Goal: Task Accomplishment & Management: Manage account settings

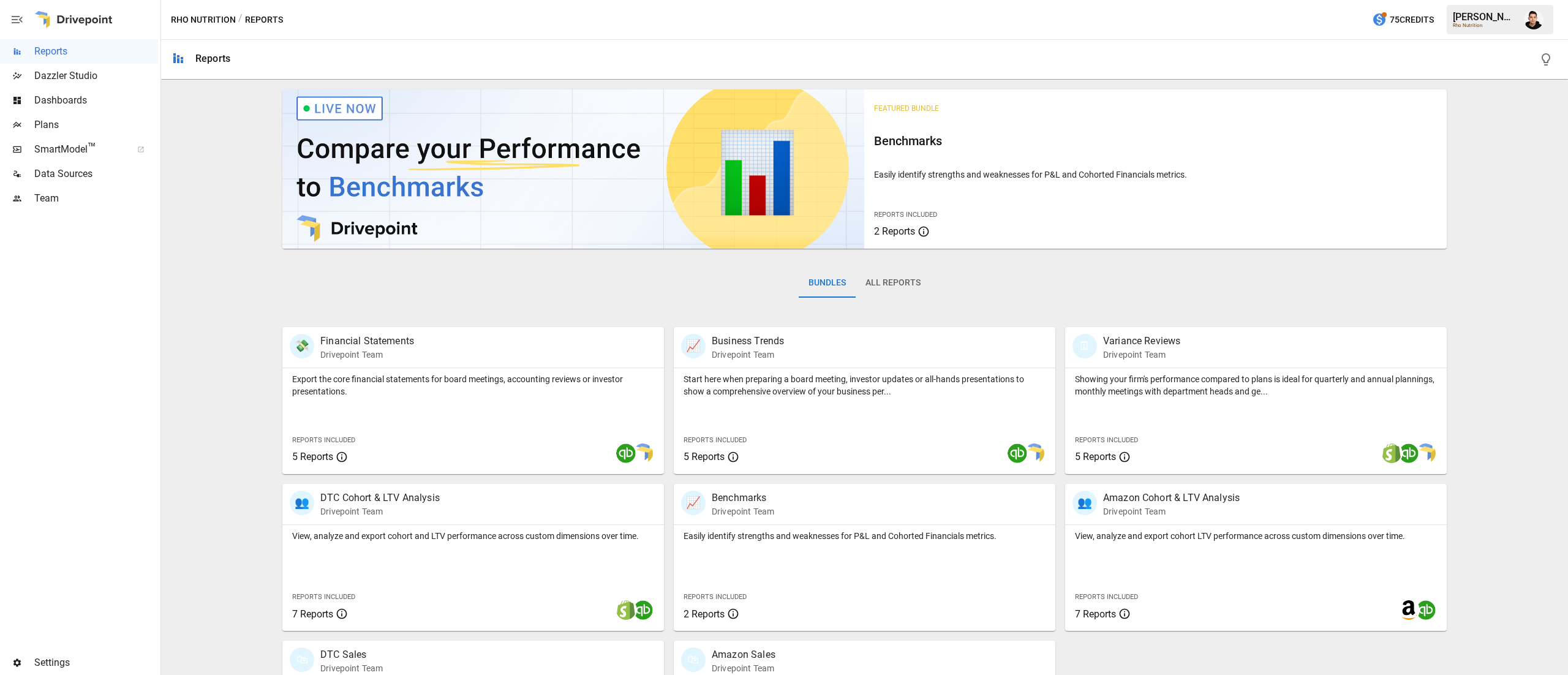
click at [80, 195] on span "Team" at bounding box center [96, 198] width 124 height 14
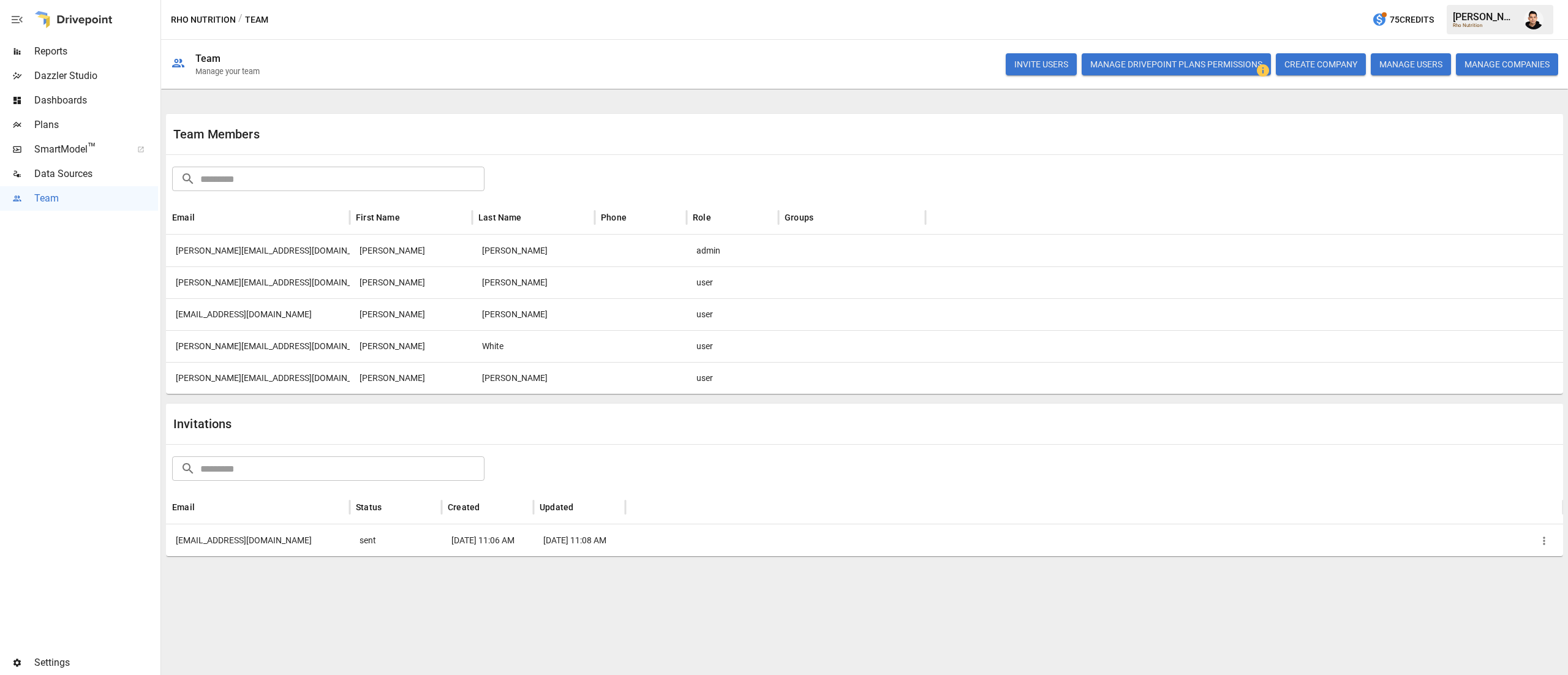
click at [1050, 53] on button "INVITE USERS" at bounding box center [1041, 64] width 71 height 22
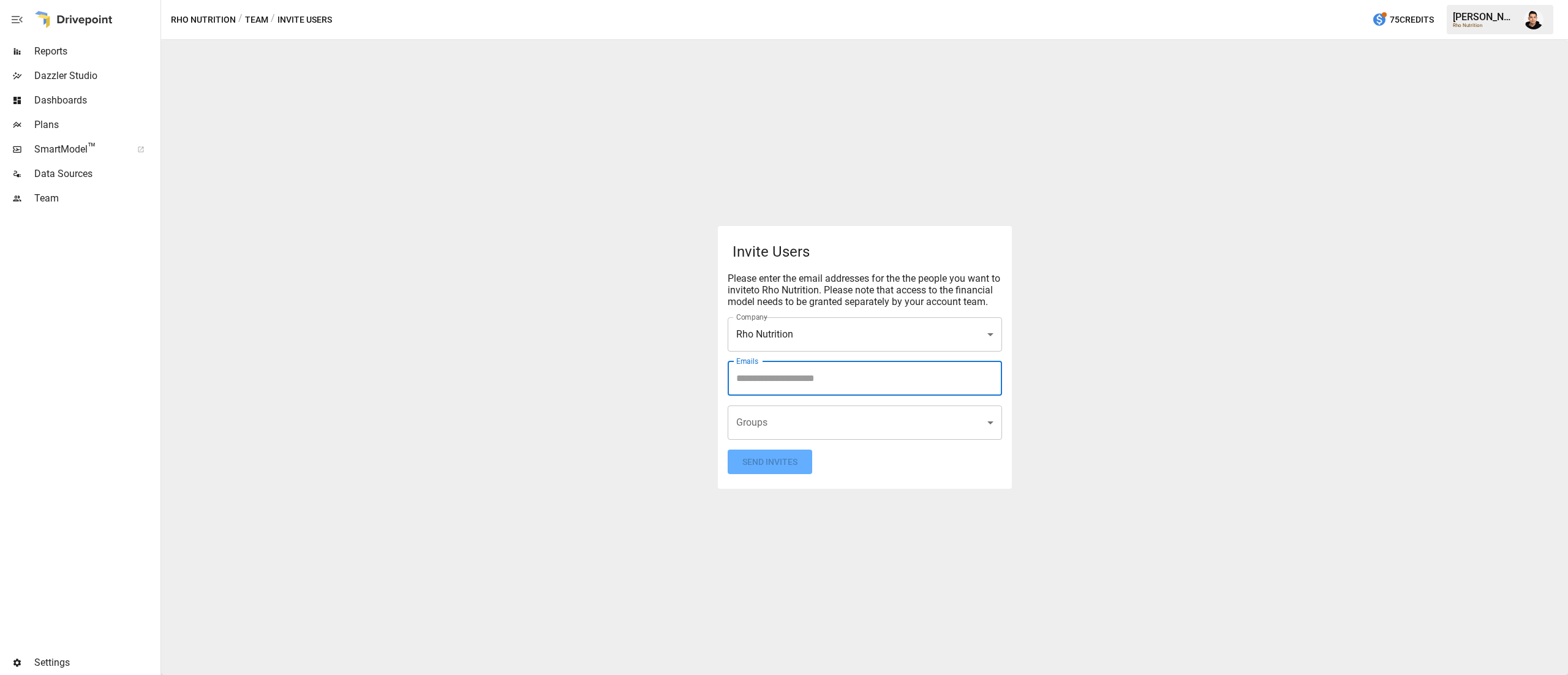
click at [793, 380] on input "Emails" at bounding box center [865, 379] width 263 height 23
click at [795, 464] on button "Send Invites" at bounding box center [769, 462] width 84 height 25
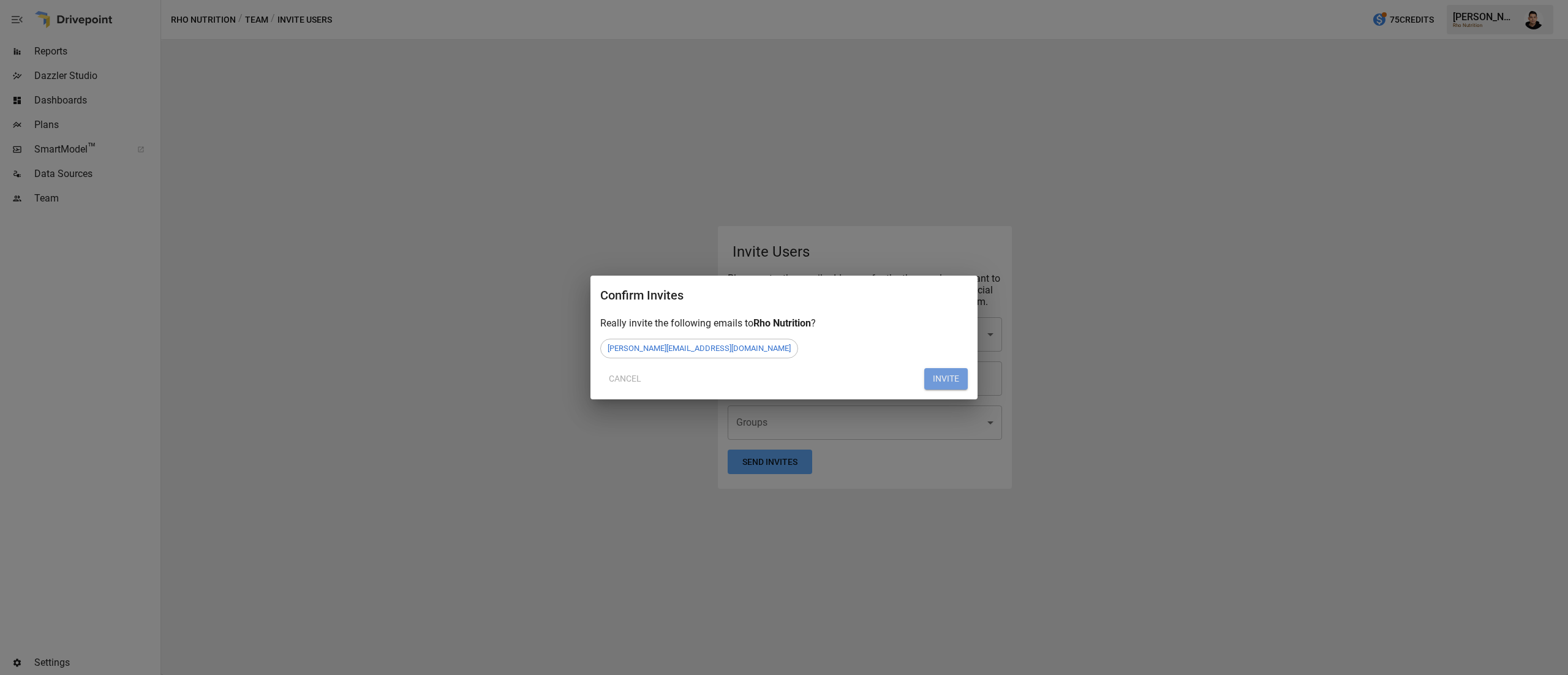
click at [944, 381] on button "INVITE" at bounding box center [946, 379] width 44 height 22
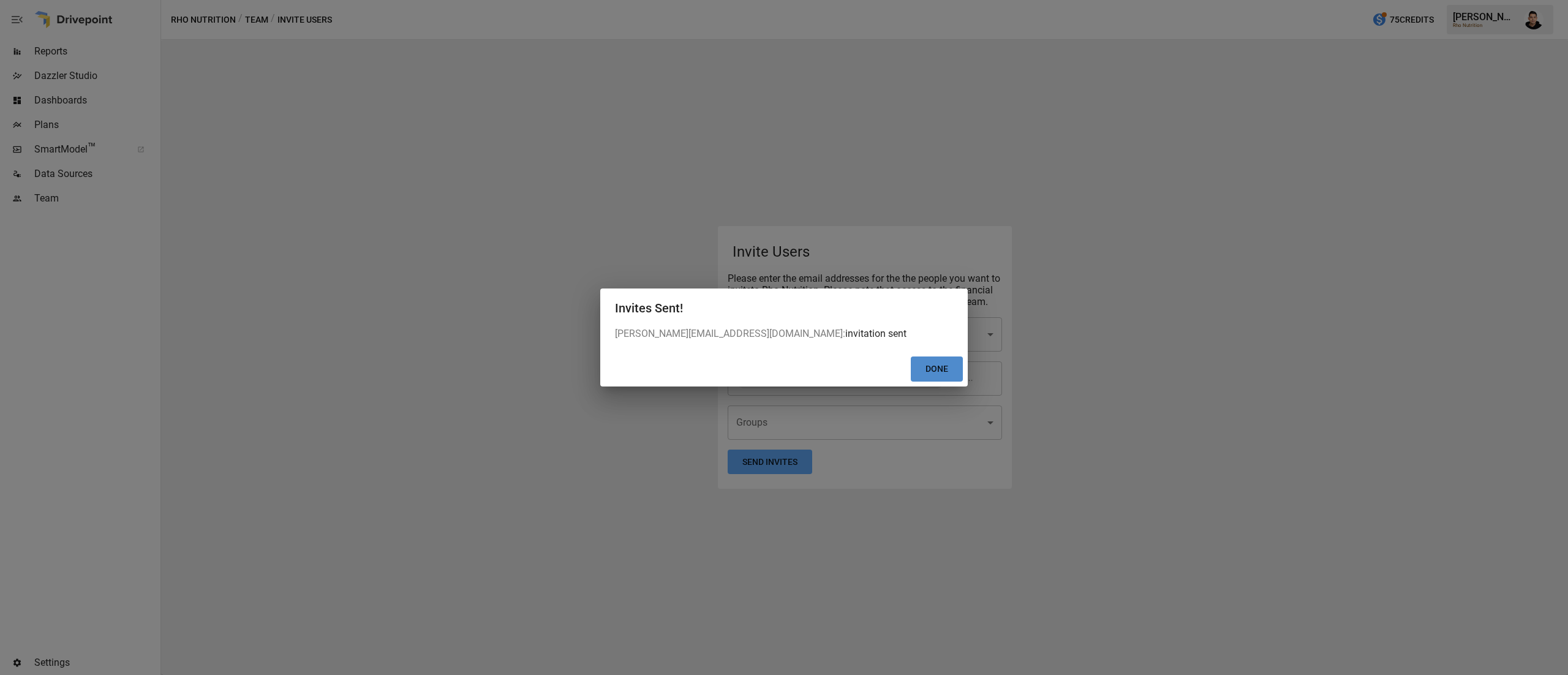
click at [939, 370] on button "Done" at bounding box center [937, 369] width 52 height 25
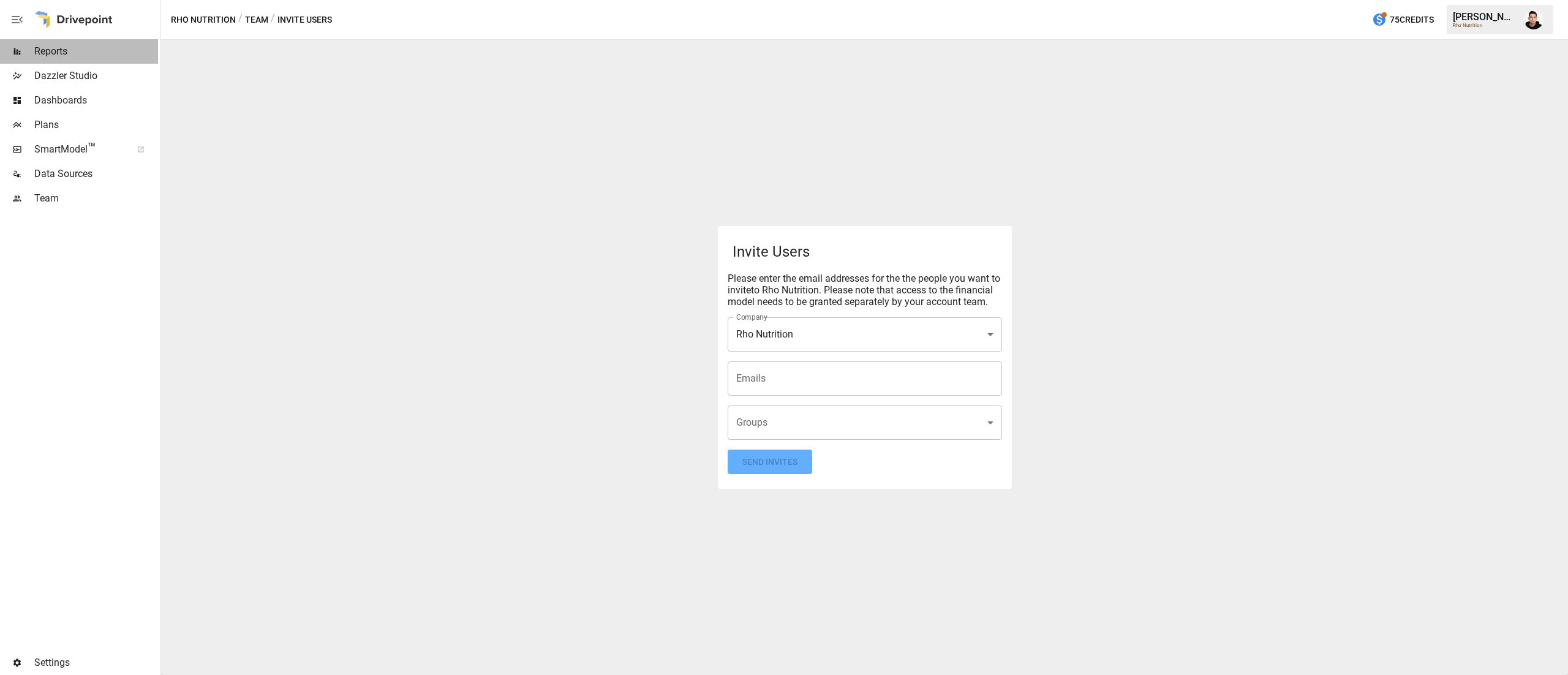
click at [60, 53] on span "Reports" at bounding box center [96, 51] width 124 height 14
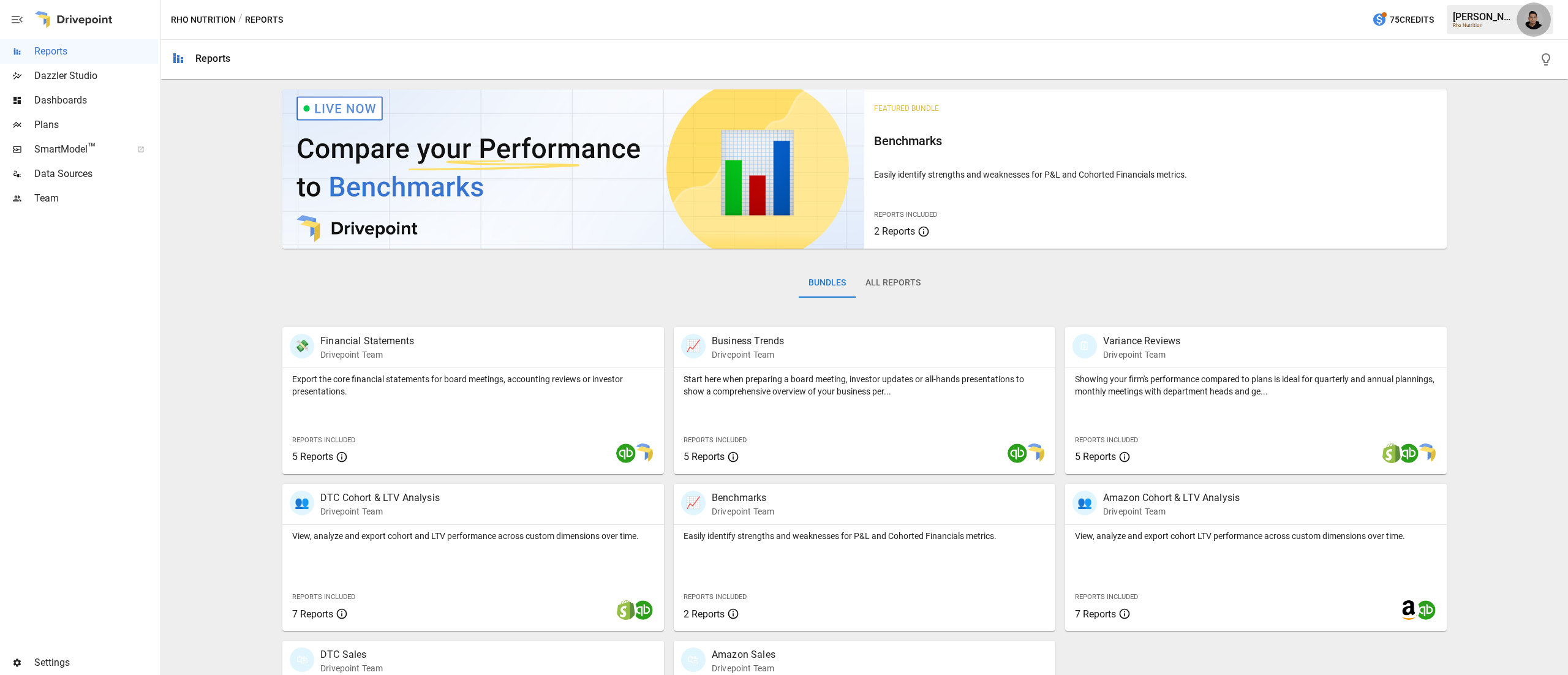
click at [1541, 26] on button "button" at bounding box center [1533, 20] width 34 height 34
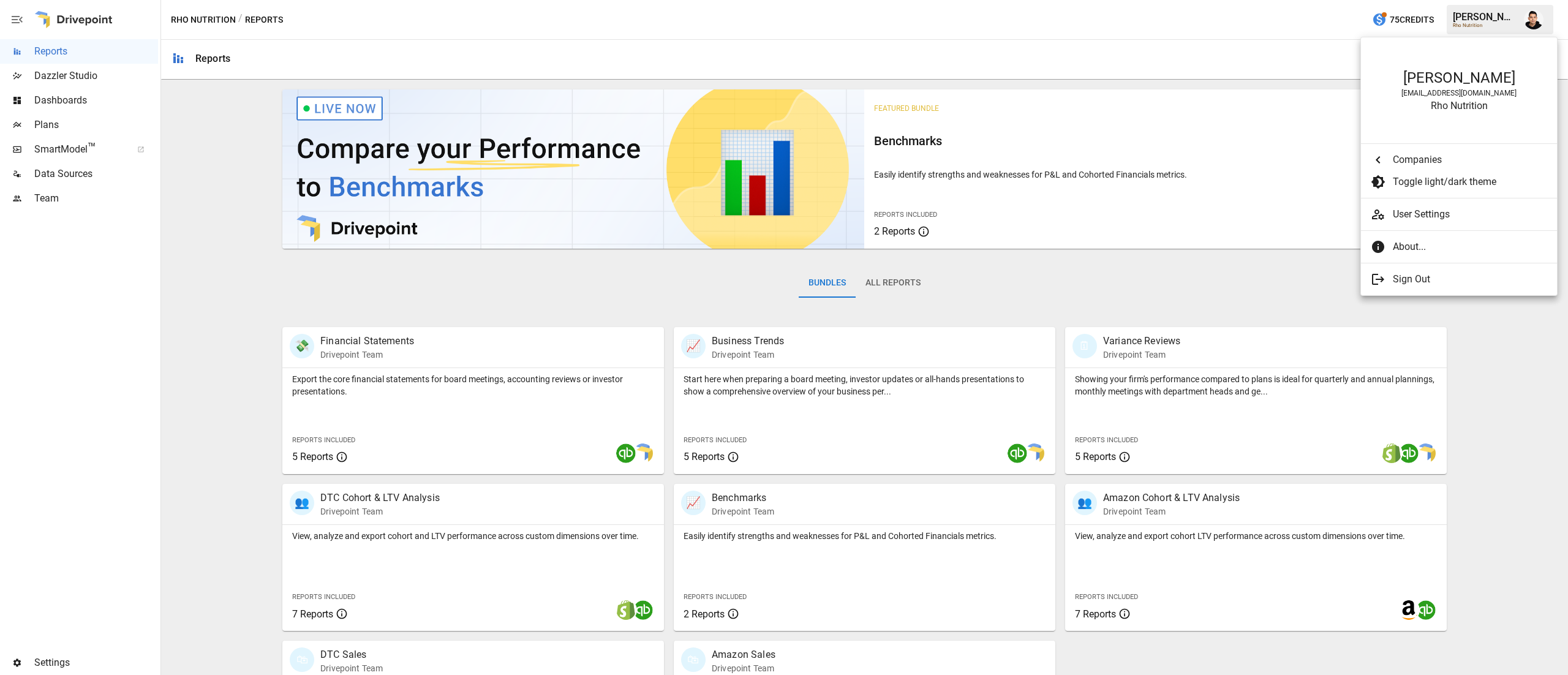
click at [1179, 96] on div at bounding box center [784, 338] width 1568 height 675
